Goal: Information Seeking & Learning: Learn about a topic

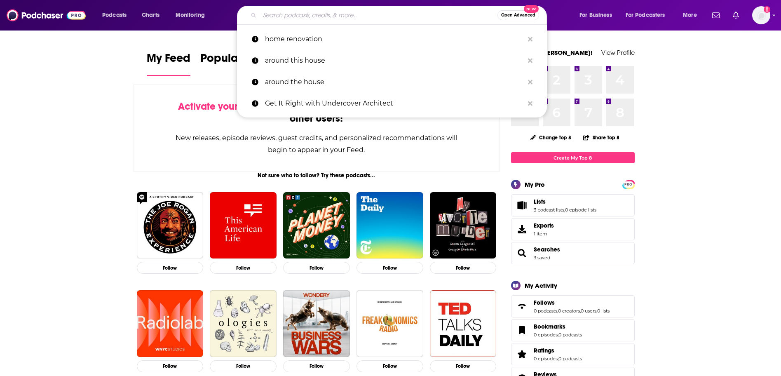
click at [359, 14] on input "Search podcasts, credits, & more..." at bounding box center [379, 15] width 238 height 13
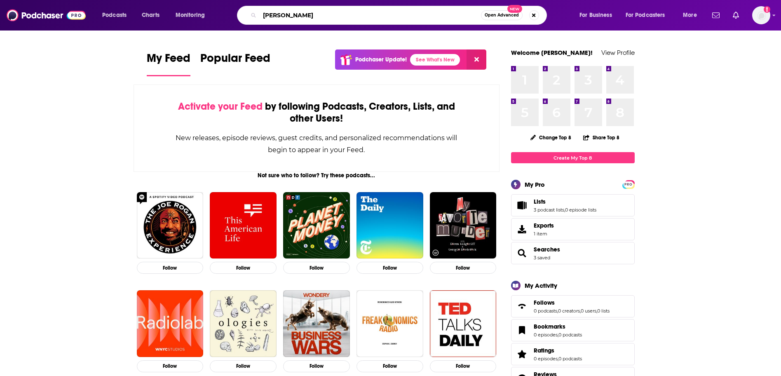
type input "[PERSON_NAME]"
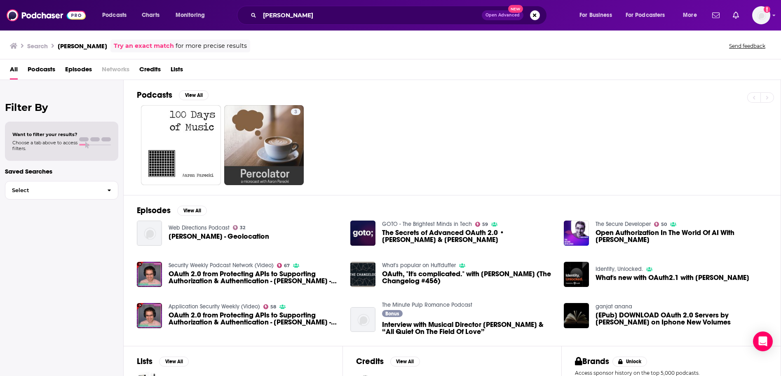
click at [216, 236] on span "[PERSON_NAME] - Geolocation" at bounding box center [219, 236] width 101 height 7
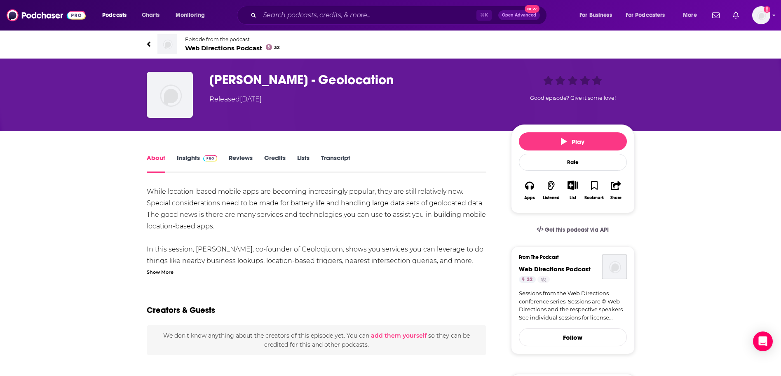
click at [190, 160] on link "Insights" at bounding box center [197, 163] width 41 height 19
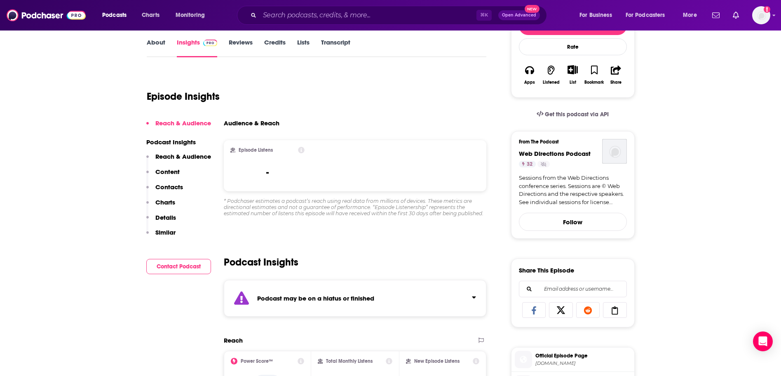
scroll to position [16, 0]
